Goal: Browse casually

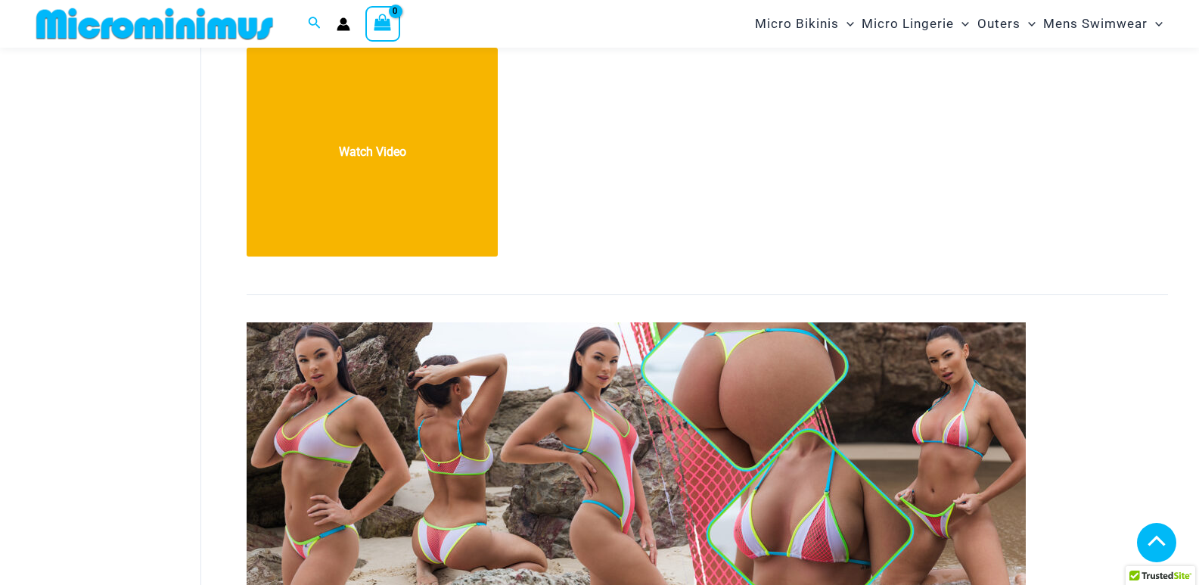
scroll to position [894, 0]
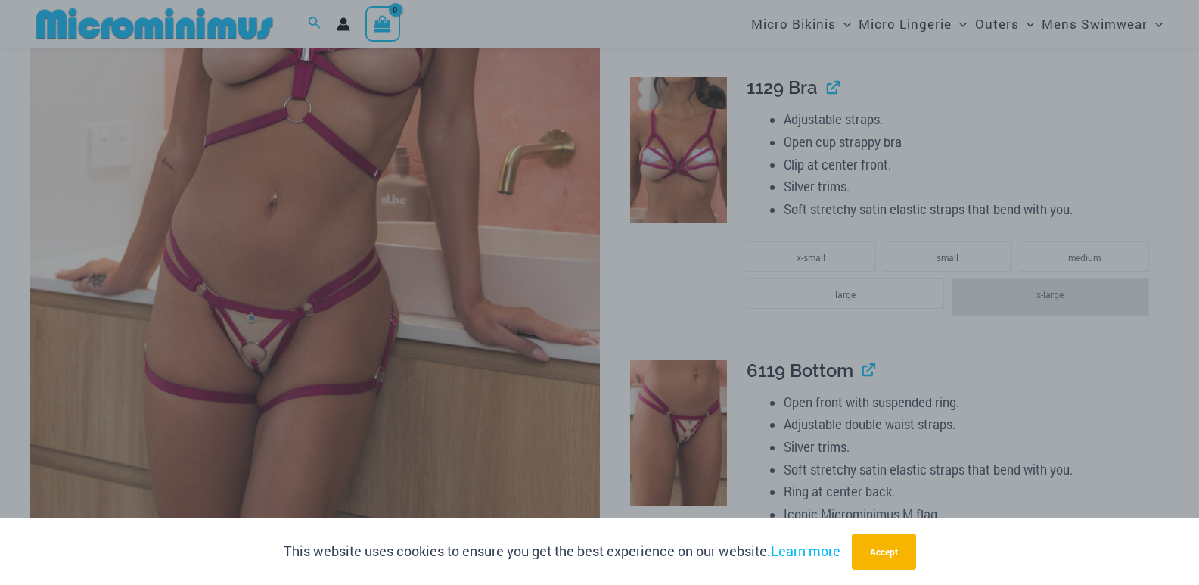
scroll to position [516, 0]
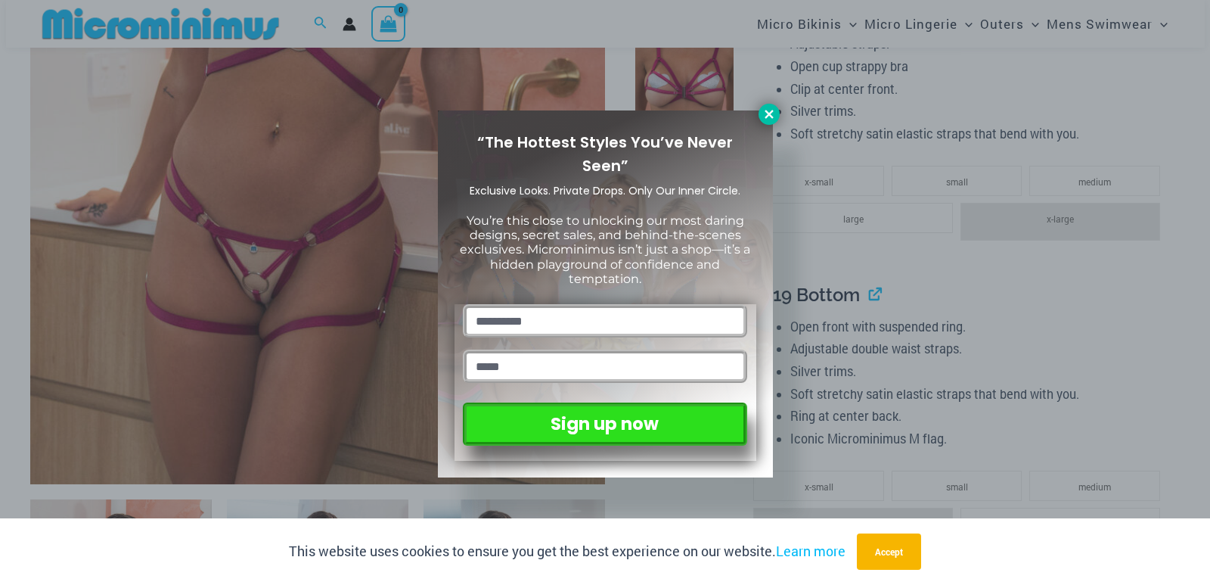
click at [768, 116] on icon at bounding box center [769, 114] width 8 height 8
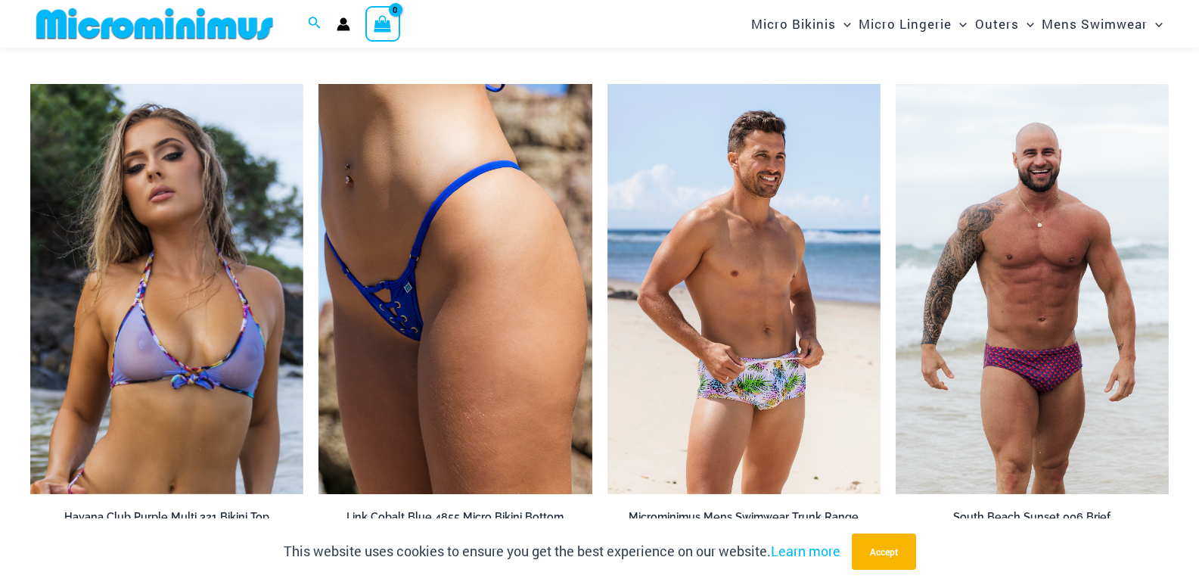
scroll to position [4903, 0]
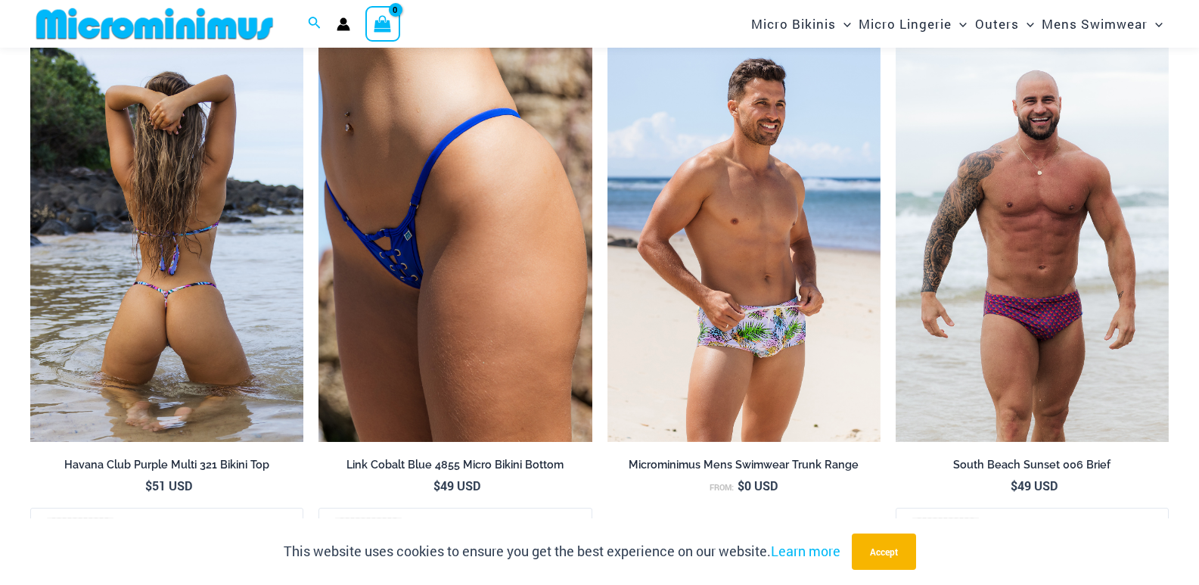
click at [221, 231] on img at bounding box center [166, 237] width 273 height 410
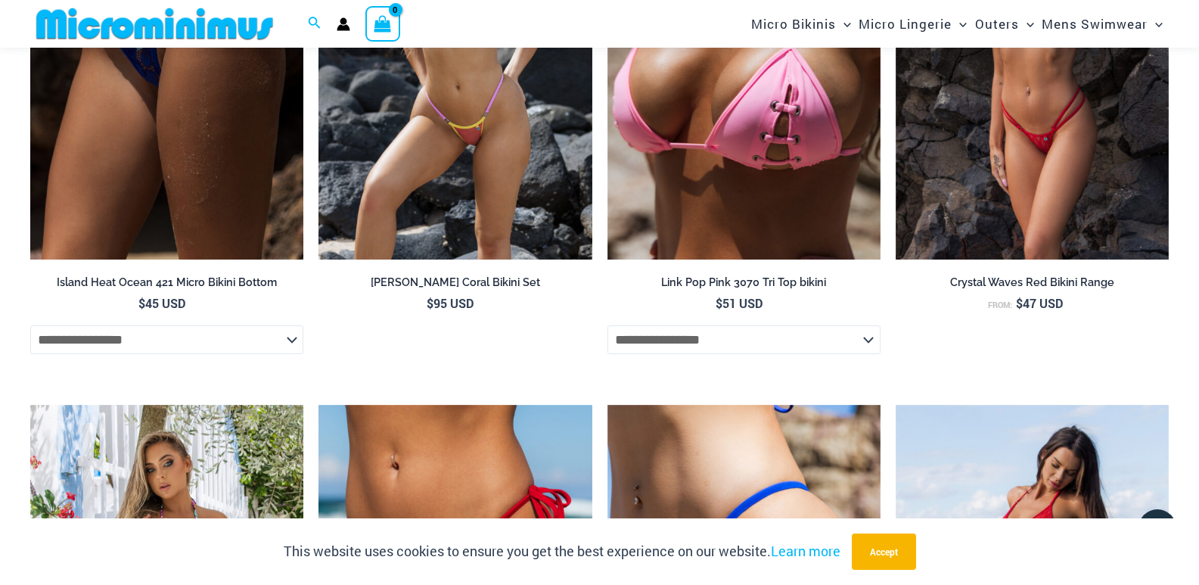
scroll to position [3559, 0]
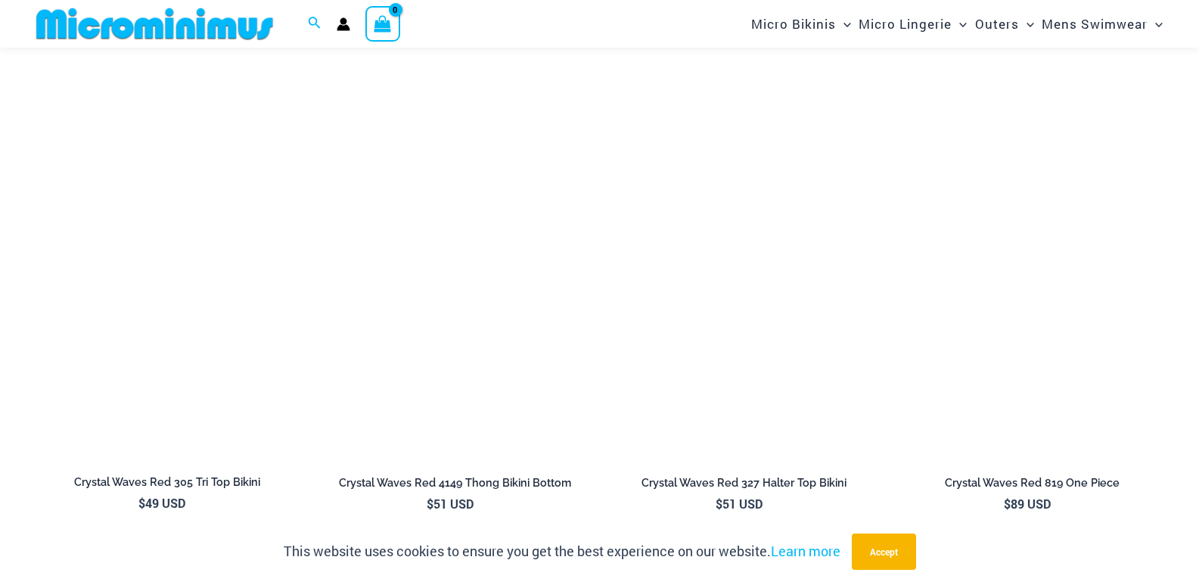
scroll to position [1575, 0]
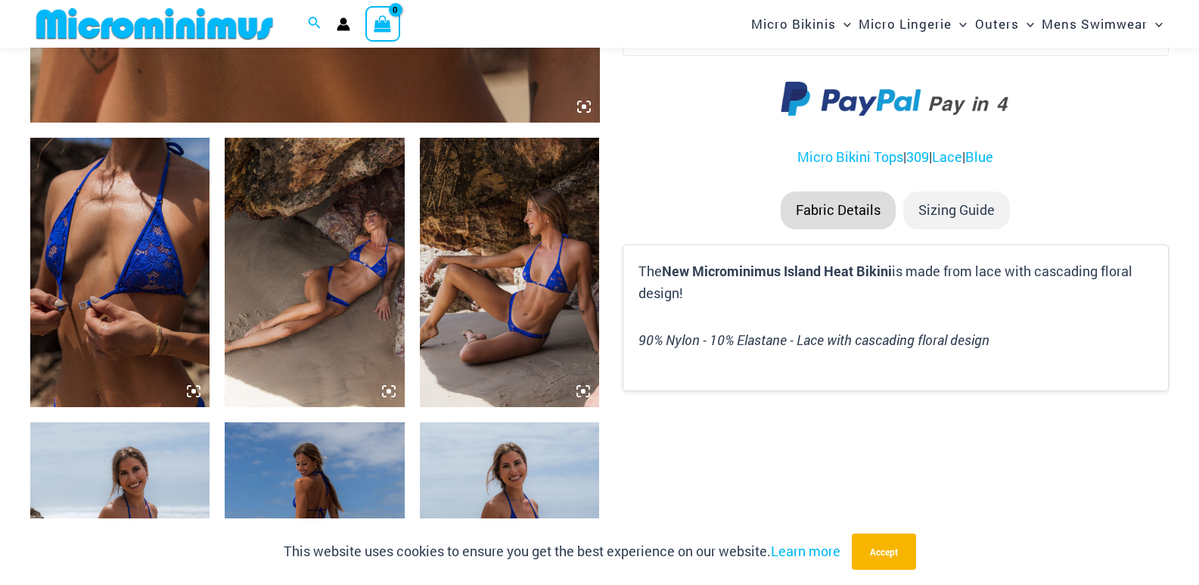
scroll to position [872, 0]
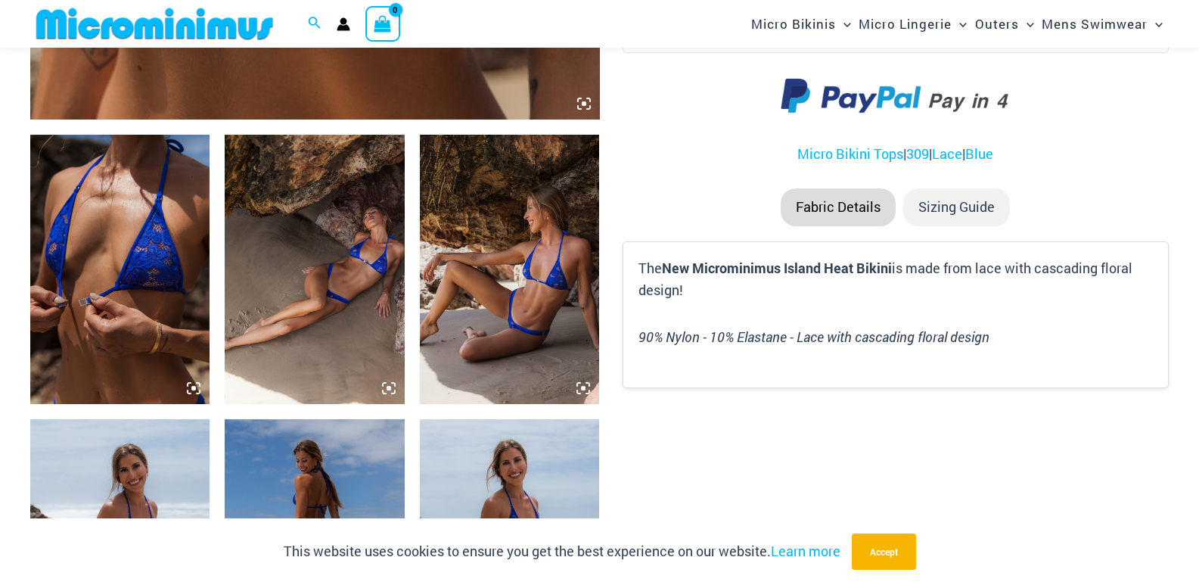
click at [194, 389] on icon at bounding box center [193, 388] width 5 height 5
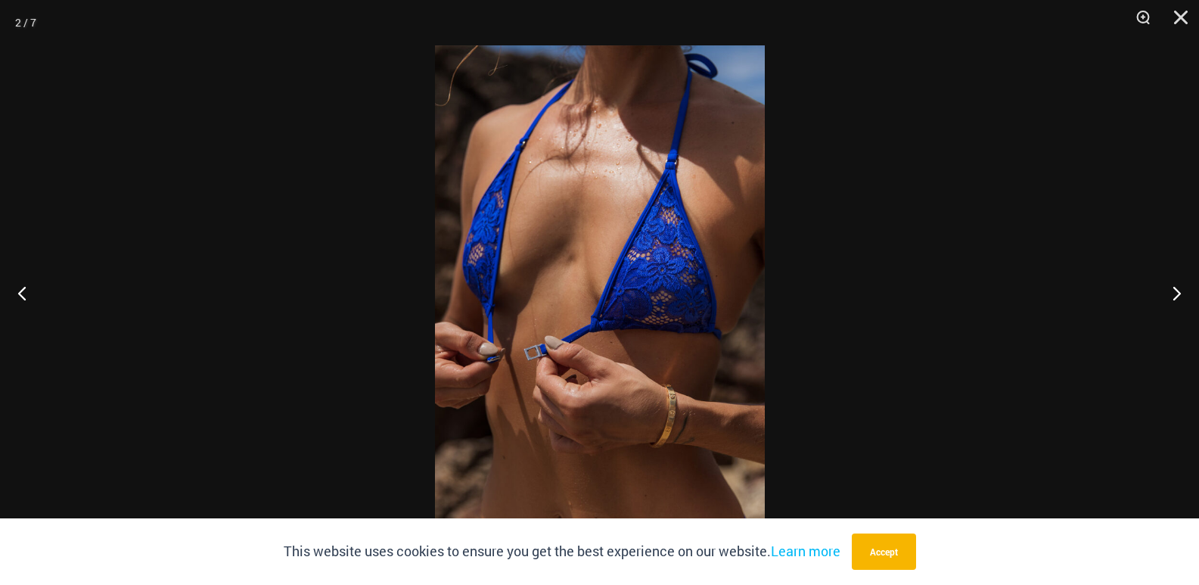
click at [582, 117] on img at bounding box center [600, 292] width 330 height 494
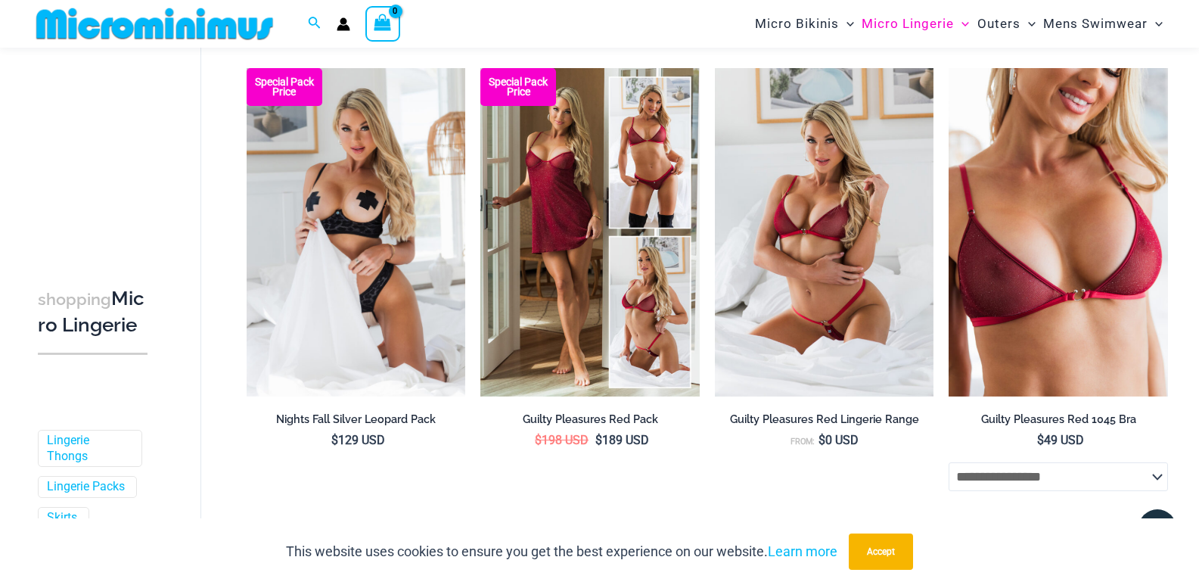
scroll to position [227, 0]
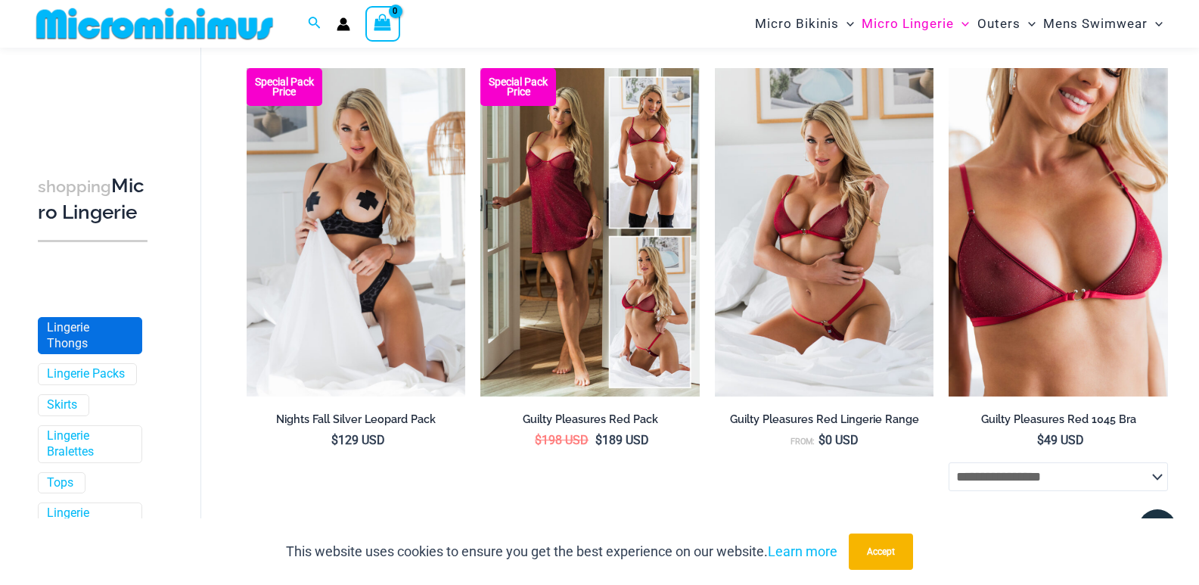
click at [73, 352] on link "Lingerie Thongs" at bounding box center [88, 336] width 83 height 32
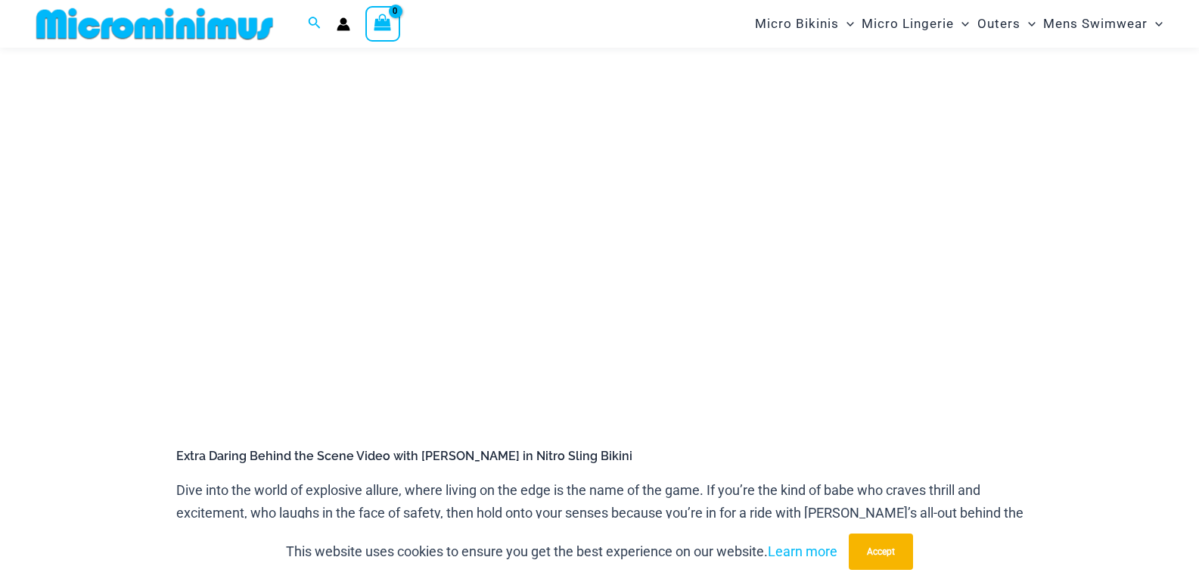
scroll to position [213, 0]
